Goal: Task Accomplishment & Management: Manage account settings

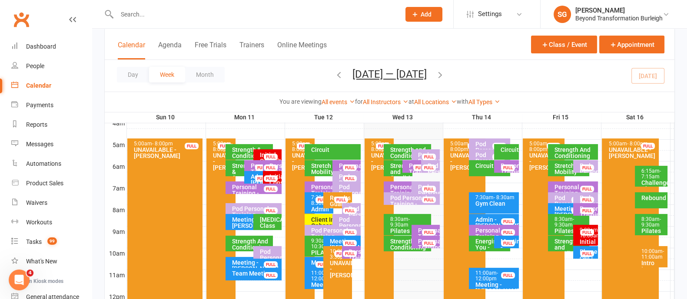
scroll to position [163, 0]
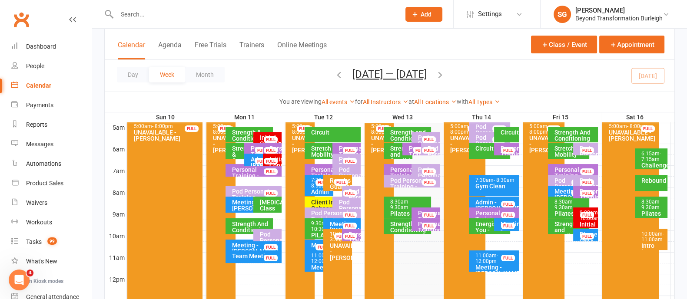
click at [650, 239] on span "- 11:00am" at bounding box center [652, 237] width 23 height 12
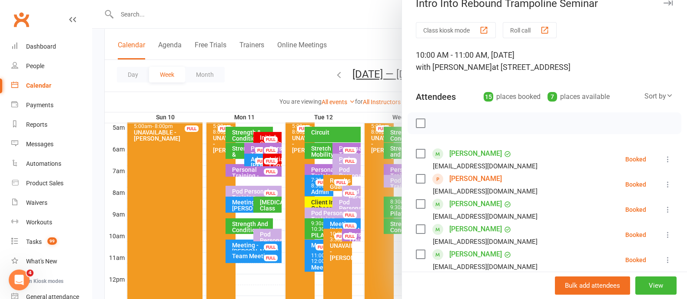
scroll to position [0, 0]
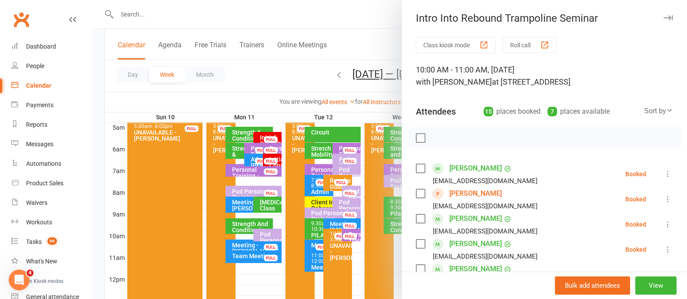
click at [662, 17] on button "button" at bounding box center [667, 18] width 10 height 10
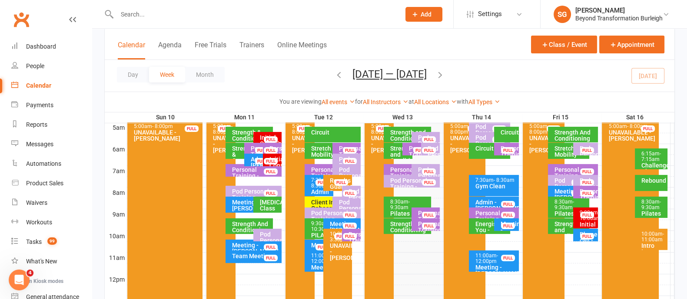
click at [185, 13] on input "text" at bounding box center [254, 14] width 280 height 12
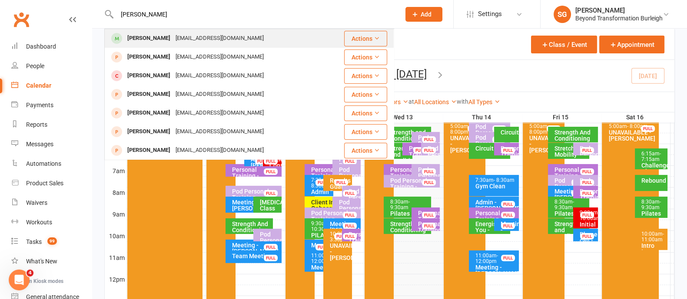
type input "[PERSON_NAME]"
click at [185, 39] on div "[EMAIL_ADDRESS][DOMAIN_NAME]" at bounding box center [219, 38] width 93 height 13
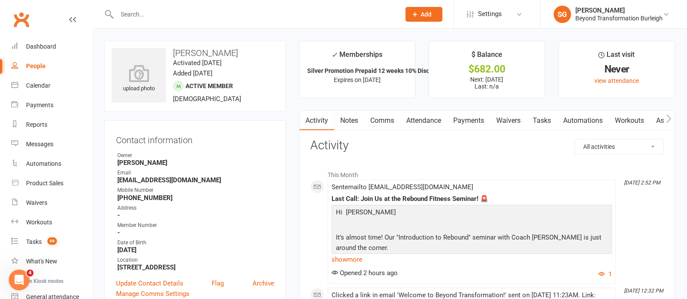
click at [465, 122] on link "Payments" at bounding box center [468, 121] width 43 height 20
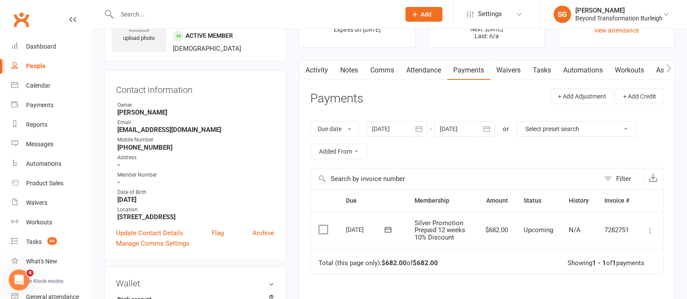
scroll to position [108, 0]
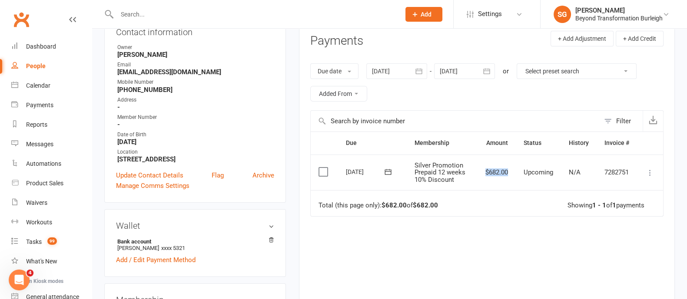
drag, startPoint x: 481, startPoint y: 170, endPoint x: 513, endPoint y: 172, distance: 32.2
click at [513, 172] on td "$682.00" at bounding box center [496, 173] width 38 height 36
copy td "$682.00"
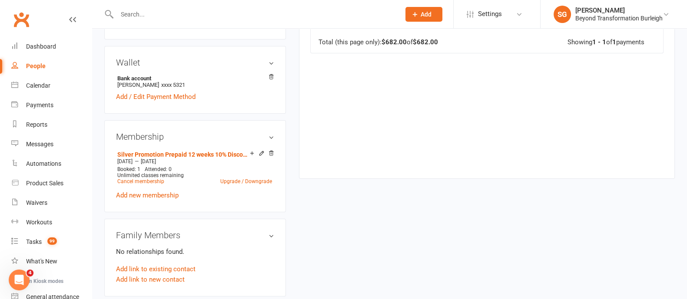
scroll to position [54, 0]
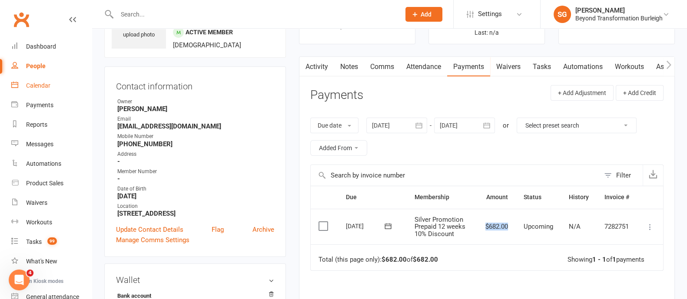
drag, startPoint x: 37, startPoint y: 79, endPoint x: 45, endPoint y: 83, distance: 9.1
click at [37, 80] on link "Calendar" at bounding box center [51, 86] width 80 height 20
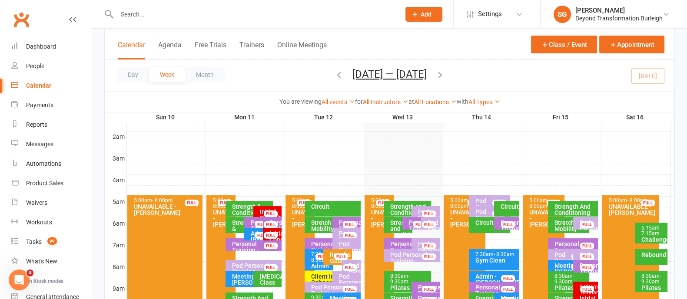
scroll to position [163, 0]
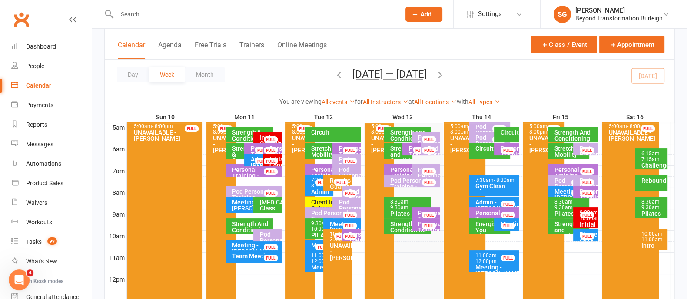
click at [593, 218] on div "9:00am - 10:00am" at bounding box center [587, 215] width 17 height 11
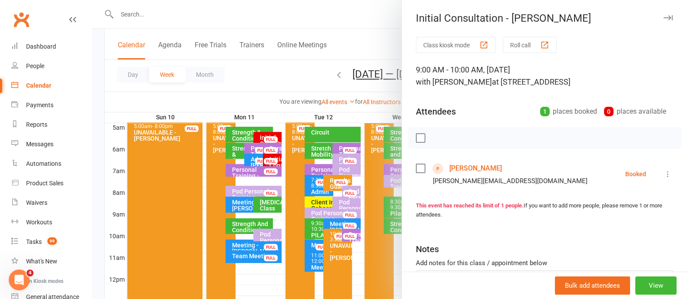
click at [663, 15] on icon "button" at bounding box center [667, 17] width 9 height 5
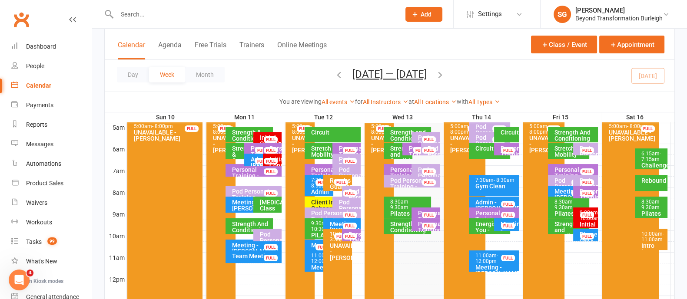
click at [324, 199] on div "Client Initial Onboarding Session. - [PERSON_NAME]..." at bounding box center [330, 211] width 40 height 24
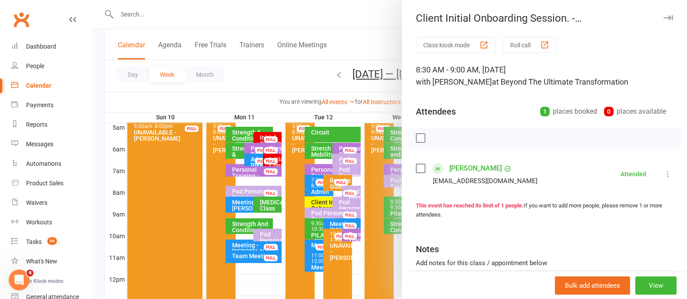
click at [663, 18] on icon "button" at bounding box center [667, 17] width 9 height 5
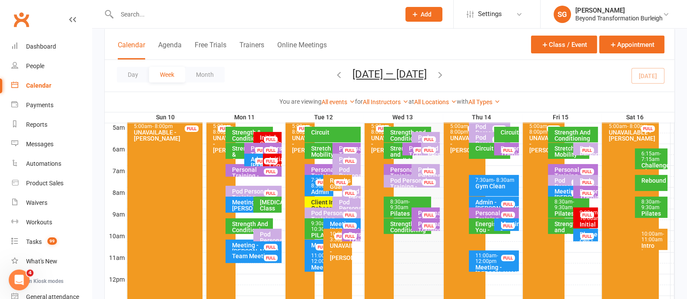
click at [579, 219] on div "9:00am - 10:00am" at bounding box center [587, 215] width 17 height 11
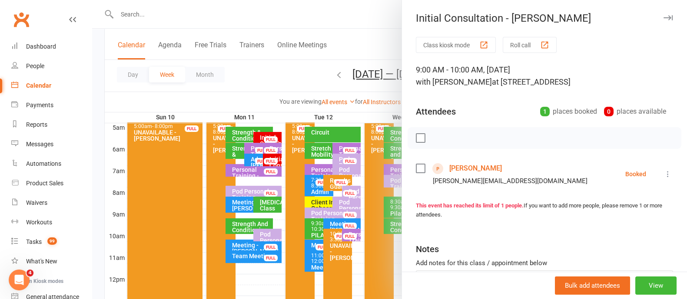
drag, startPoint x: 474, startPoint y: 166, endPoint x: 486, endPoint y: 164, distance: 12.4
click at [474, 167] on link "[PERSON_NAME]" at bounding box center [475, 169] width 53 height 14
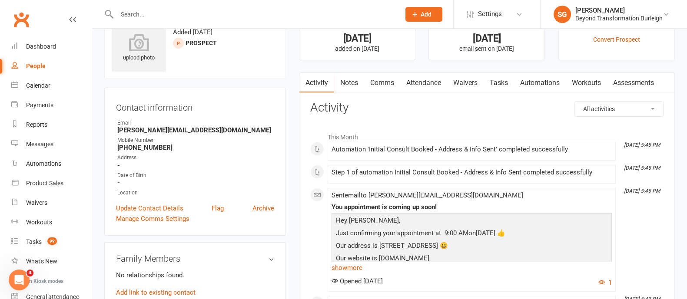
scroll to position [54, 0]
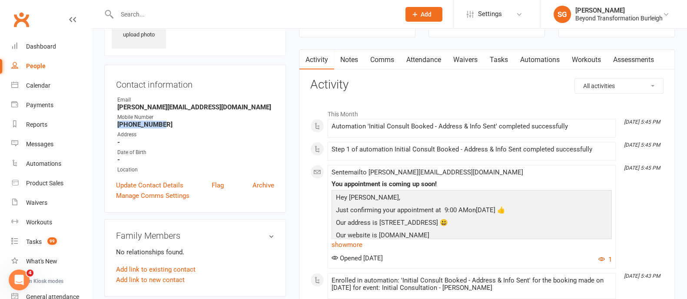
drag, startPoint x: 176, startPoint y: 123, endPoint x: 108, endPoint y: 122, distance: 67.8
click at [108, 122] on div "Contact information Owner Email [PERSON_NAME][EMAIL_ADDRESS][DOMAIN_NAME] Mobil…" at bounding box center [195, 139] width 182 height 148
drag, startPoint x: 126, startPoint y: 132, endPoint x: 116, endPoint y: 130, distance: 9.6
click at [116, 131] on li "Address -" at bounding box center [195, 138] width 158 height 15
drag, startPoint x: 116, startPoint y: 125, endPoint x: 170, endPoint y: 127, distance: 53.5
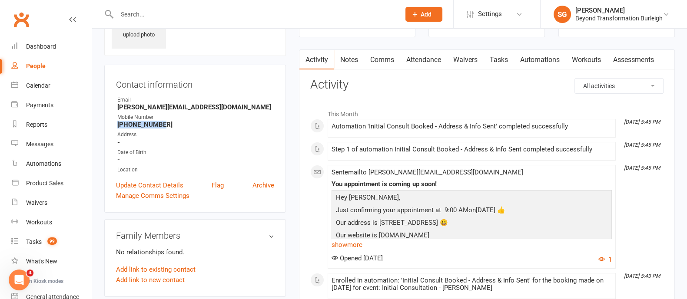
click at [170, 127] on li "Mobile Number [PHONE_NUMBER]" at bounding box center [195, 120] width 158 height 15
copy strong "[PHONE_NUMBER]"
drag, startPoint x: 36, startPoint y: 42, endPoint x: 189, endPoint y: 73, distance: 156.4
click at [36, 42] on link "Dashboard" at bounding box center [51, 47] width 80 height 20
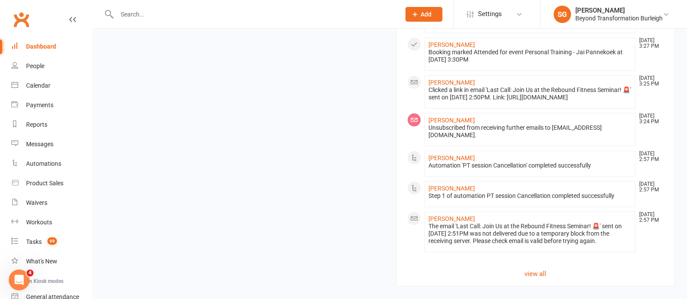
scroll to position [1031, 0]
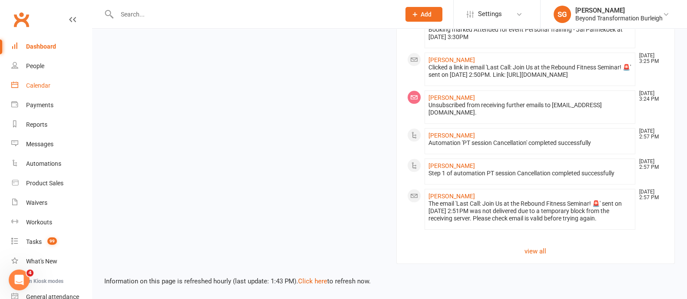
drag, startPoint x: 41, startPoint y: 79, endPoint x: 109, endPoint y: 98, distance: 70.0
click at [41, 79] on link "Calendar" at bounding box center [51, 86] width 80 height 20
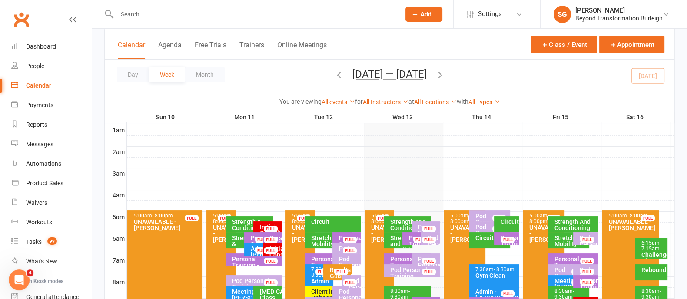
scroll to position [163, 0]
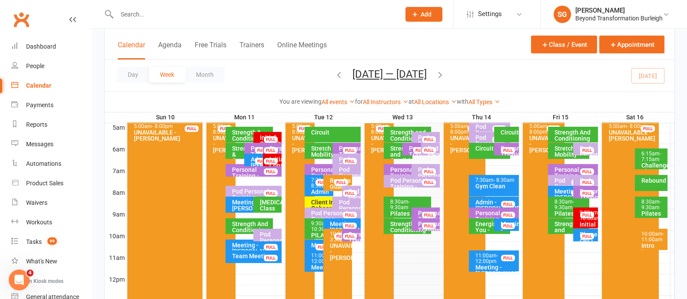
click at [648, 232] on div "10:00am - 11:00am" at bounding box center [652, 236] width 25 height 11
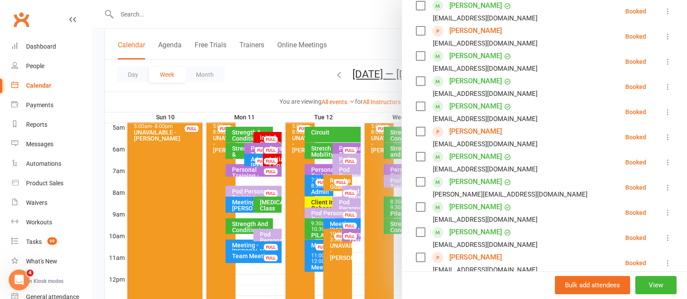
scroll to position [217, 0]
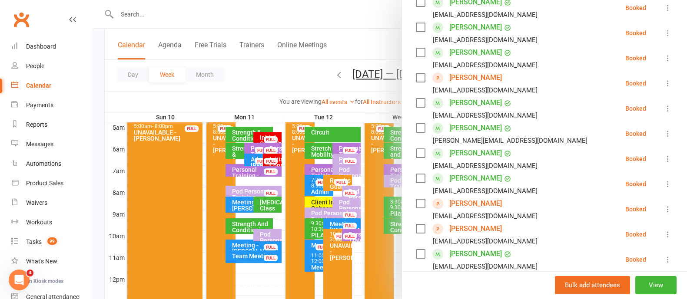
click at [663, 79] on icon at bounding box center [667, 83] width 9 height 9
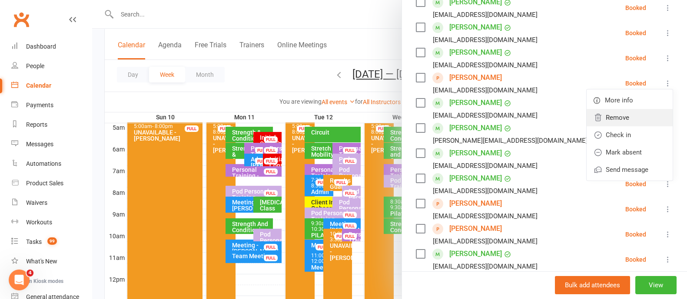
click at [608, 115] on link "Remove" at bounding box center [629, 117] width 86 height 17
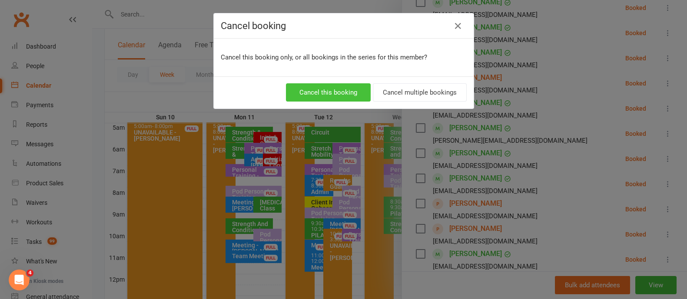
click at [350, 89] on button "Cancel this booking" at bounding box center [328, 92] width 85 height 18
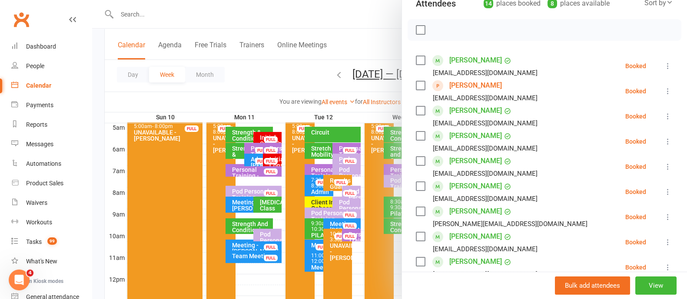
scroll to position [54, 0]
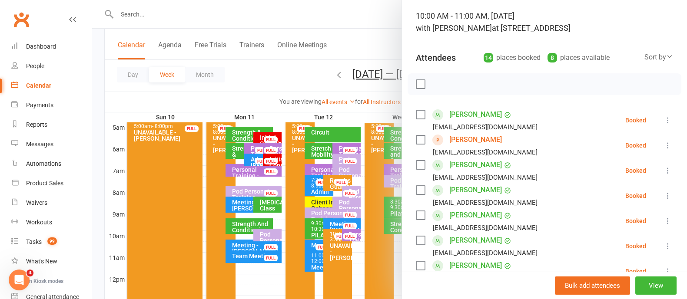
click at [663, 142] on icon at bounding box center [667, 145] width 9 height 9
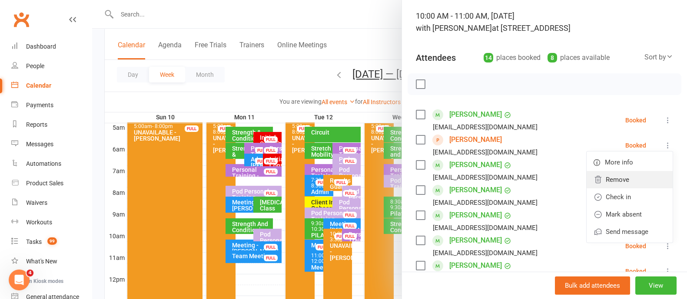
click at [607, 176] on link "Remove" at bounding box center [629, 179] width 86 height 17
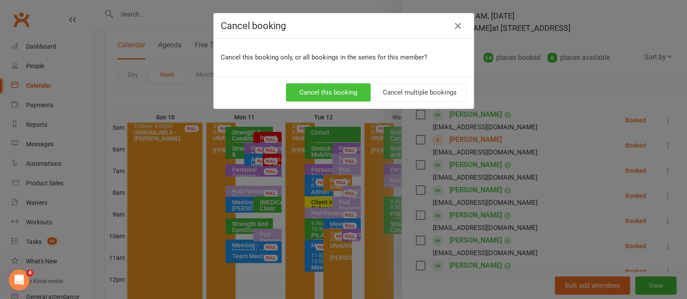
click at [329, 94] on button "Cancel this booking" at bounding box center [328, 92] width 85 height 18
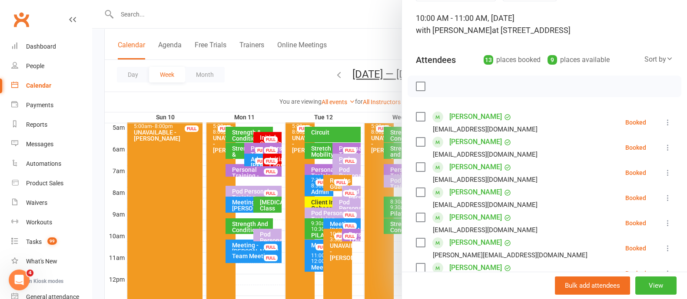
scroll to position [0, 0]
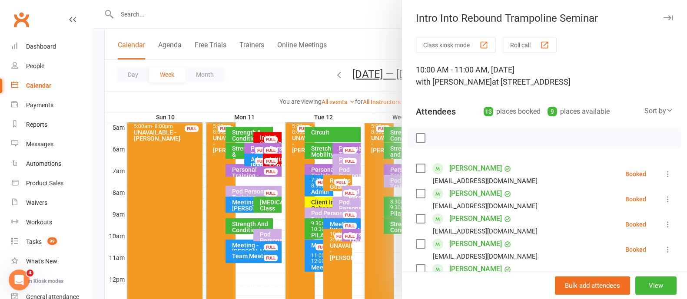
click at [663, 15] on icon "button" at bounding box center [667, 17] width 9 height 5
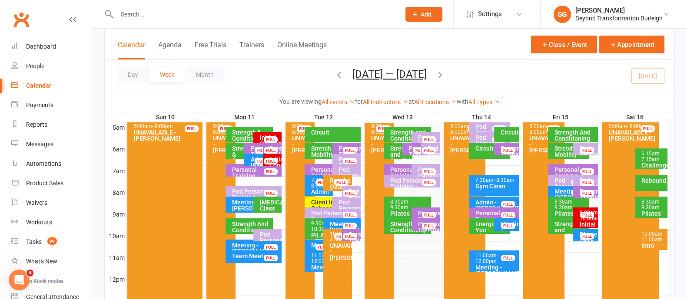
click at [654, 234] on div "10:00am - 11:00am" at bounding box center [652, 236] width 25 height 11
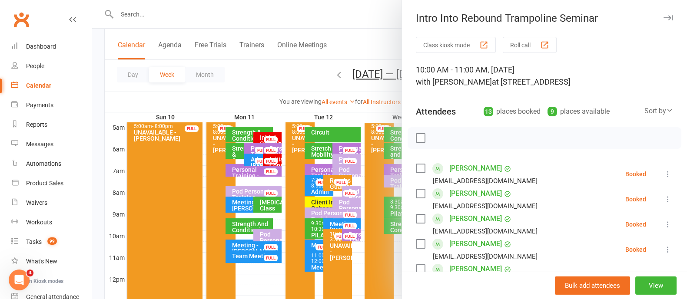
click at [663, 19] on icon "button" at bounding box center [667, 17] width 9 height 5
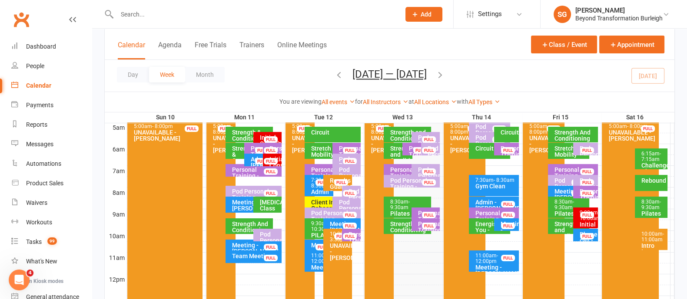
click at [644, 156] on span "- 7:15am" at bounding box center [651, 157] width 20 height 12
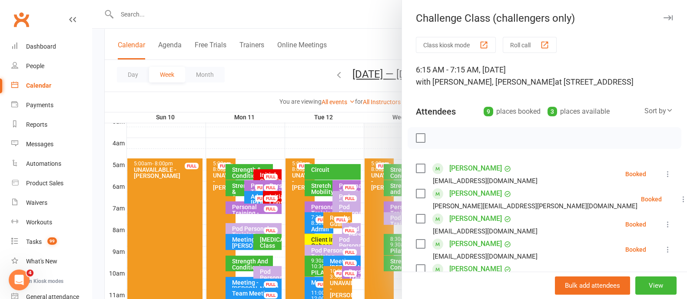
scroll to position [108, 0]
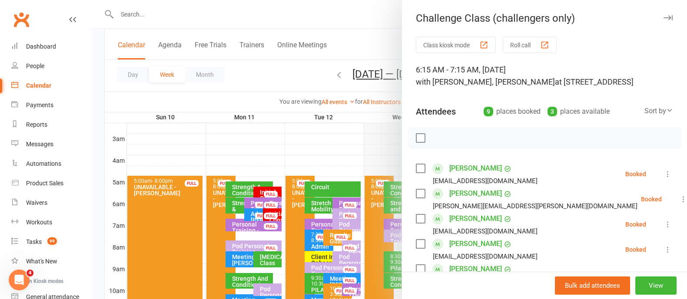
click at [663, 16] on icon "button" at bounding box center [667, 17] width 9 height 5
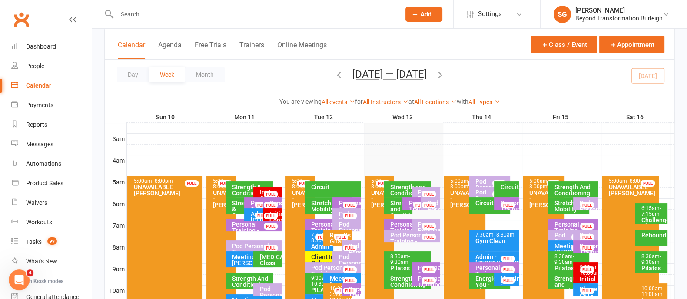
click at [647, 237] on div "Rebound" at bounding box center [652, 235] width 25 height 6
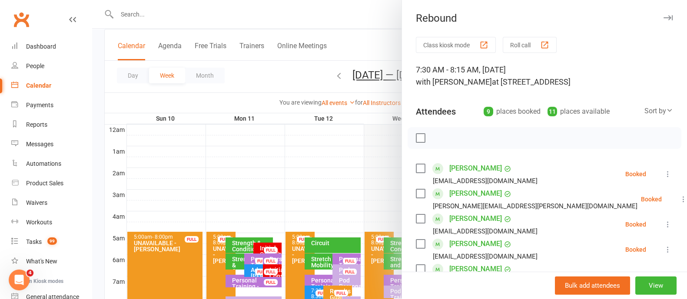
scroll to position [0, 0]
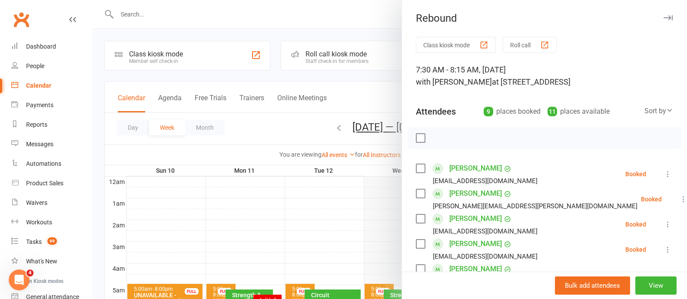
click at [662, 13] on button "button" at bounding box center [667, 18] width 10 height 10
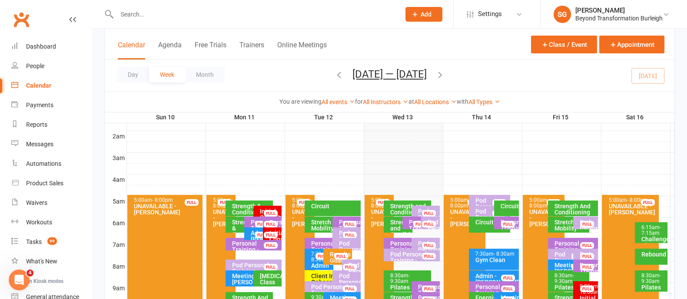
scroll to position [163, 0]
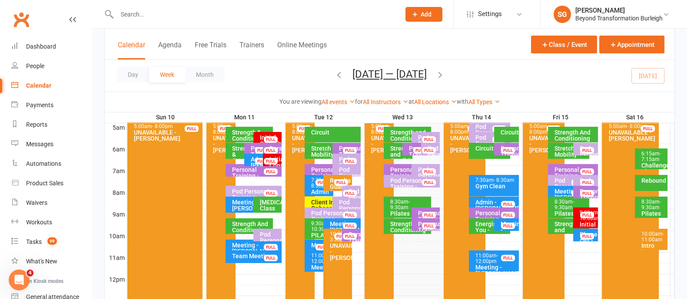
click at [654, 207] on span "- 9:30am" at bounding box center [651, 205] width 20 height 12
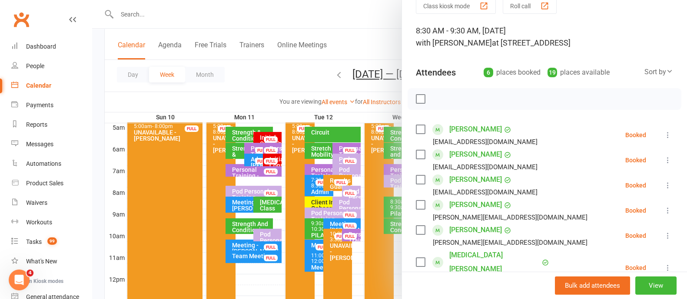
scroll to position [0, 0]
